Goal: Check status: Check status

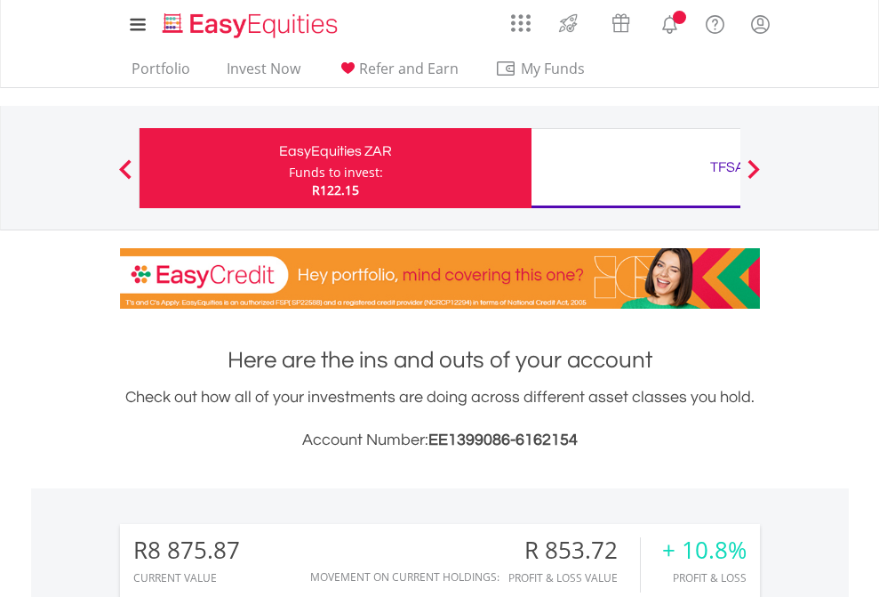
scroll to position [171, 279]
click at [289, 168] on div "Funds to invest:" at bounding box center [336, 173] width 94 height 18
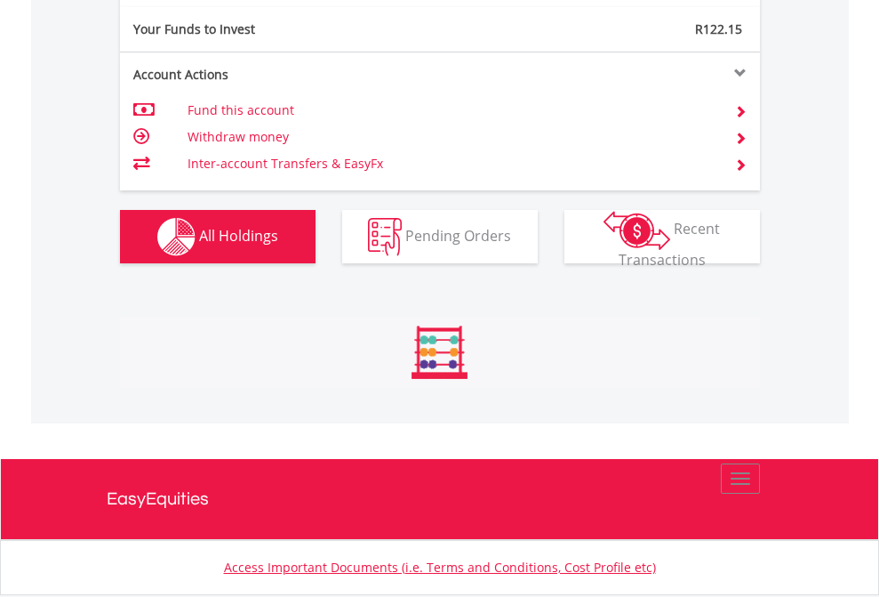
scroll to position [171, 279]
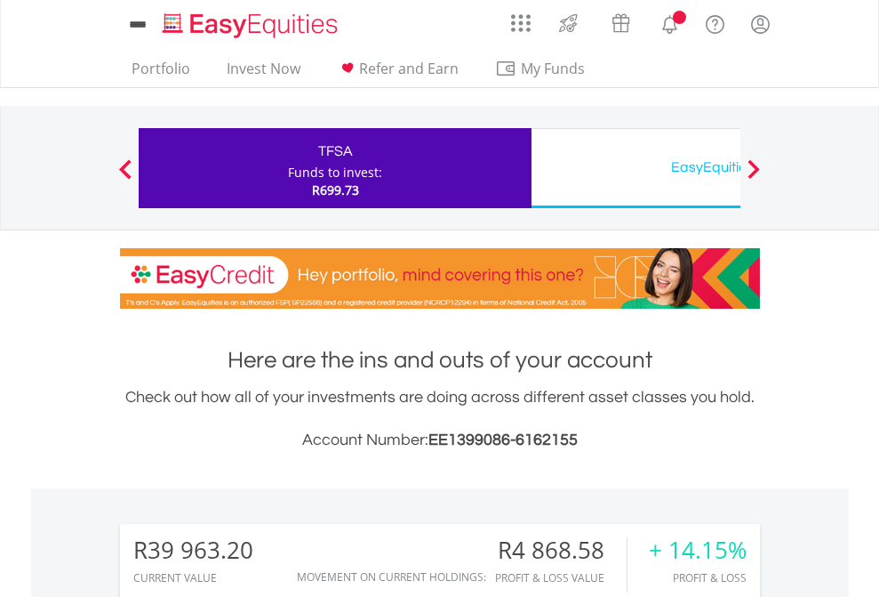
scroll to position [1328, 0]
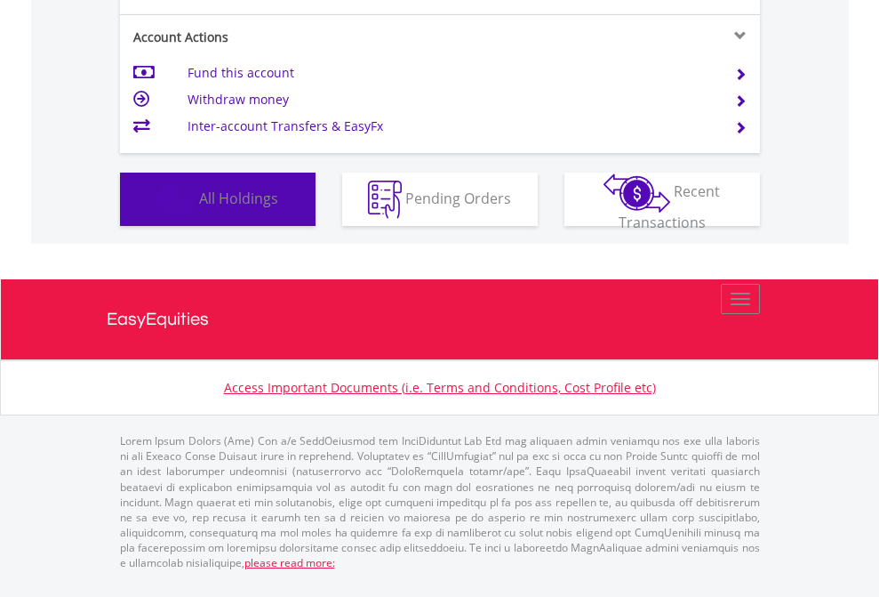
scroll to position [171, 279]
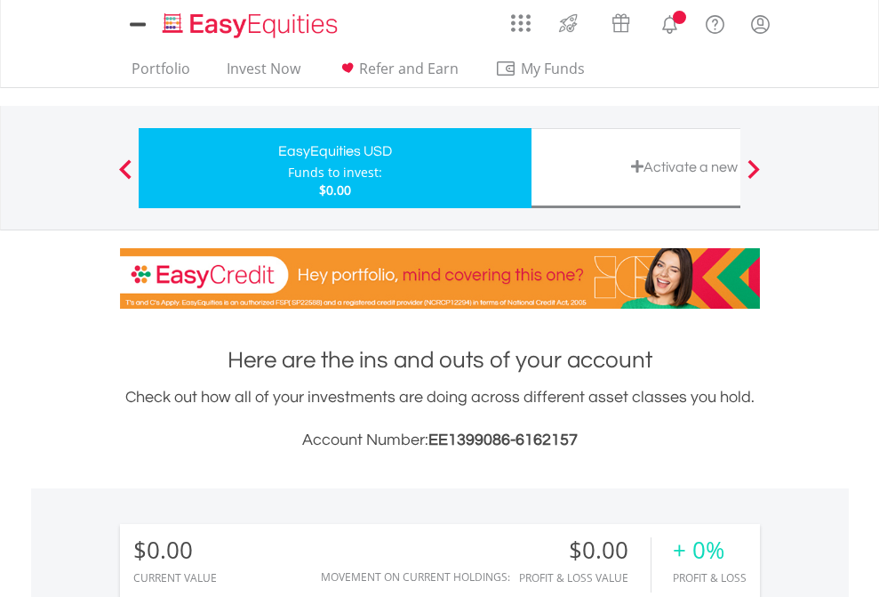
scroll to position [1321, 0]
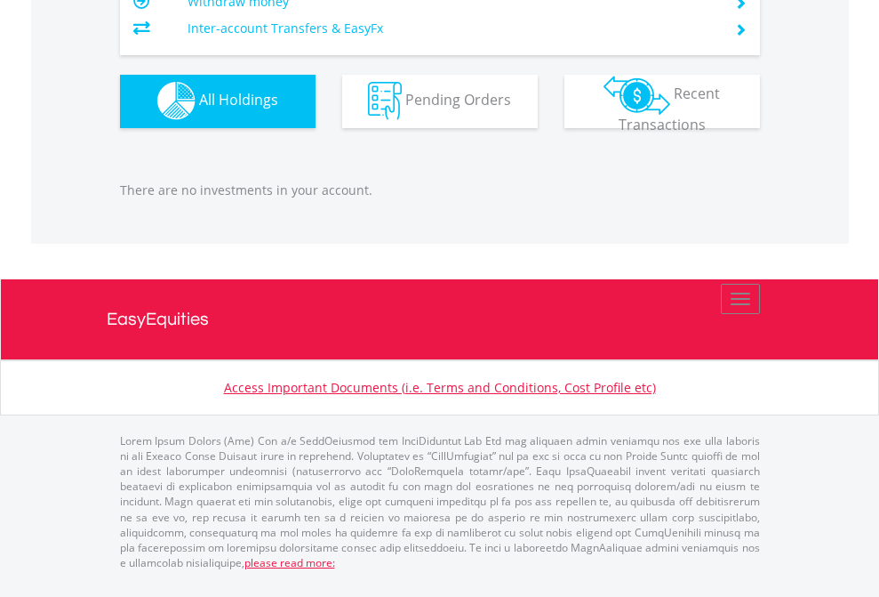
scroll to position [1761, 0]
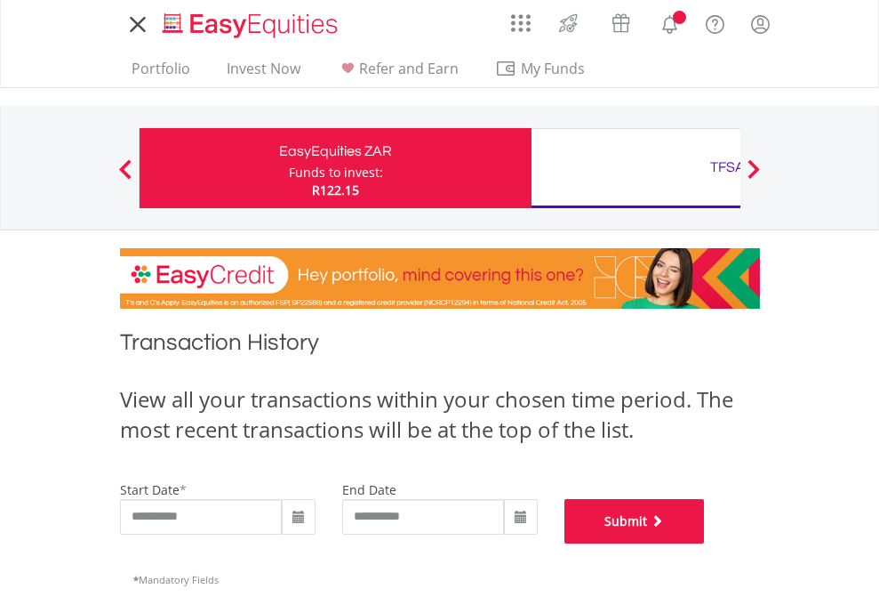
click at [705, 543] on button "Submit" at bounding box center [635, 521] width 140 height 44
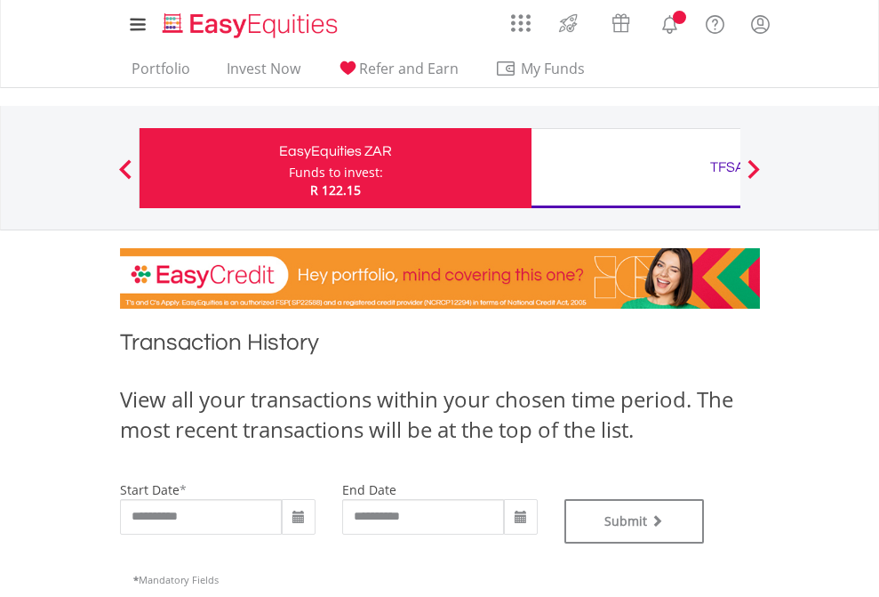
click at [636, 168] on div "TFSA" at bounding box center [727, 167] width 371 height 25
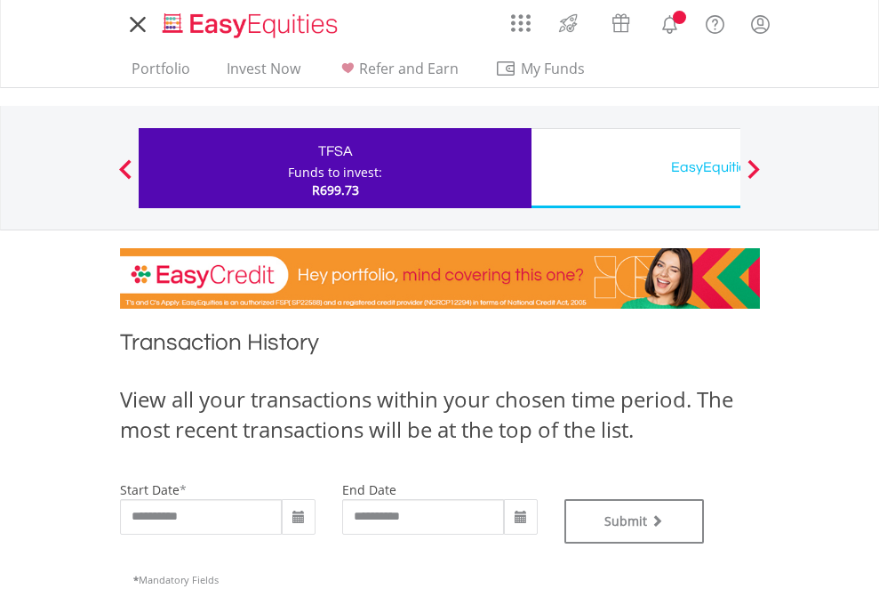
type input "**********"
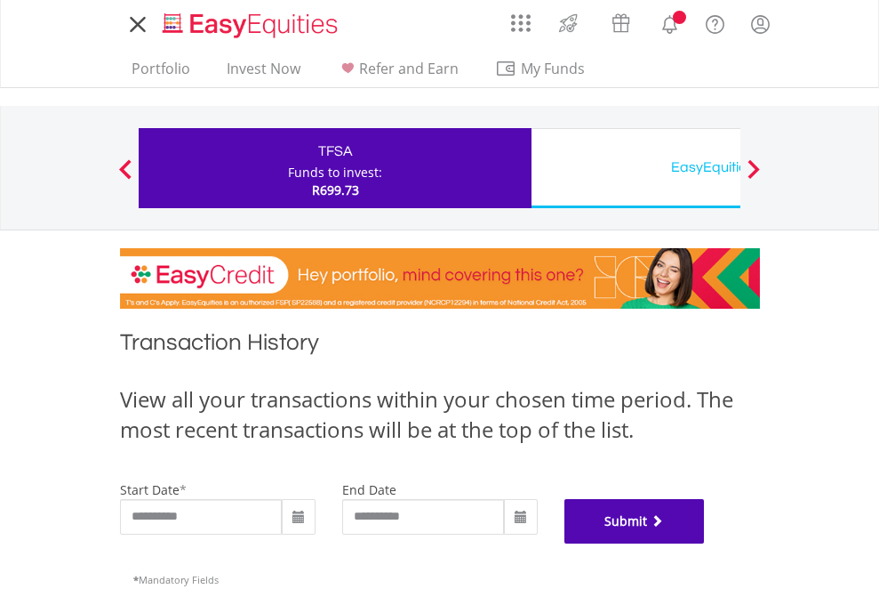
click at [705, 543] on button "Submit" at bounding box center [635, 521] width 140 height 44
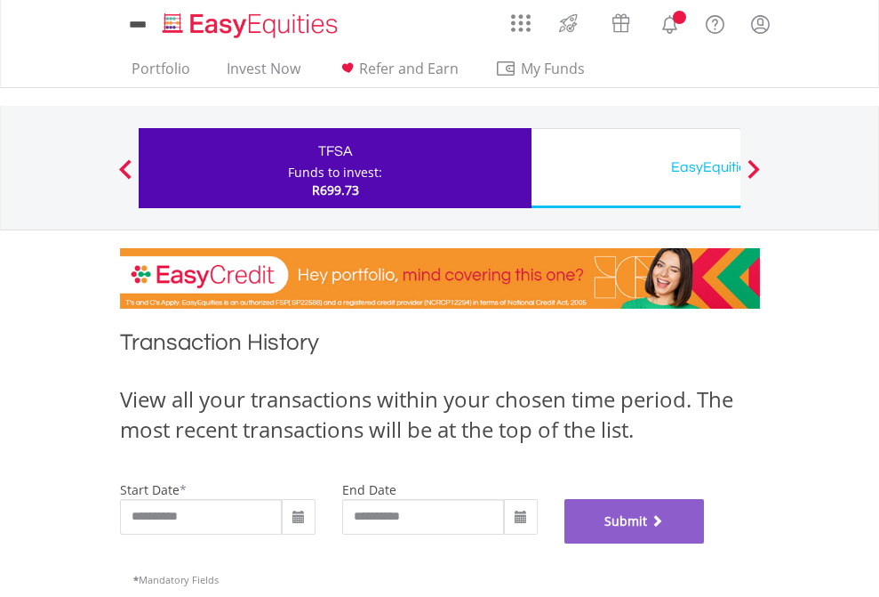
scroll to position [721, 0]
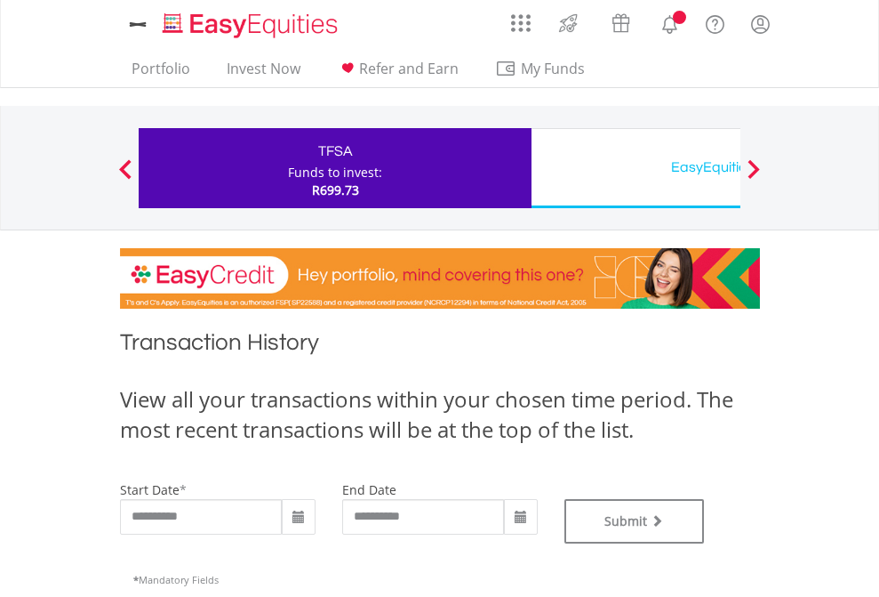
click at [636, 168] on div "EasyEquities USD" at bounding box center [727, 167] width 371 height 25
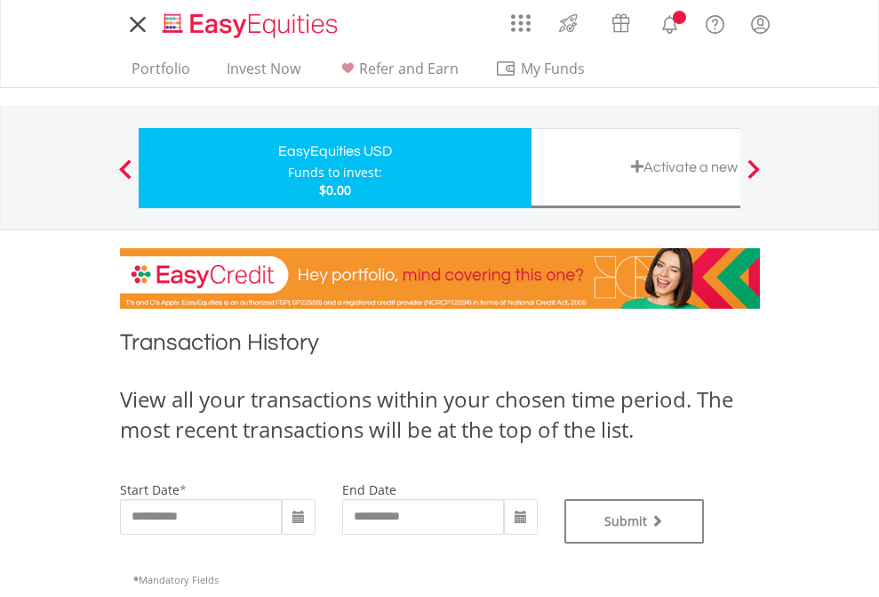
type input "**********"
